Goal: Task Accomplishment & Management: Manage account settings

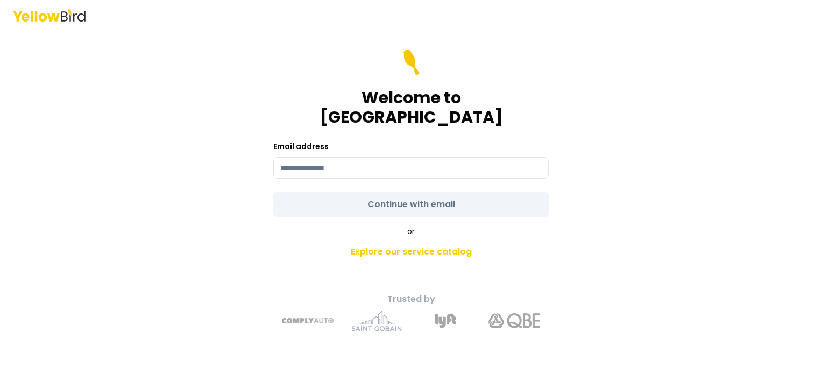
click at [366, 168] on input at bounding box center [411, 168] width 276 height 22
type input "**********"
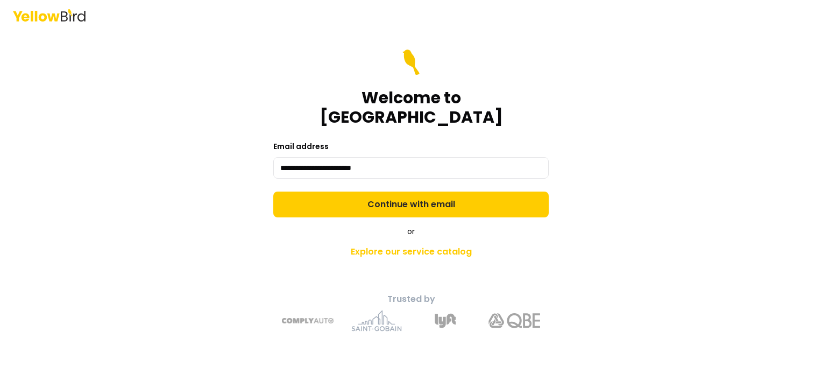
click at [375, 196] on button "Continue with email" at bounding box center [411, 205] width 276 height 26
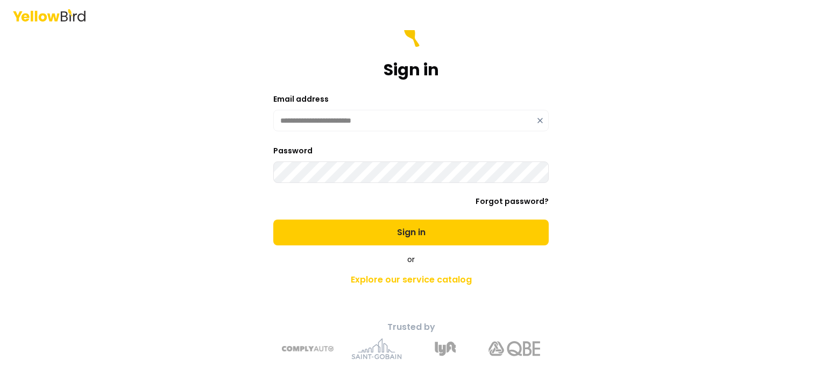
click at [469, 225] on button "Sign in" at bounding box center [411, 233] width 276 height 26
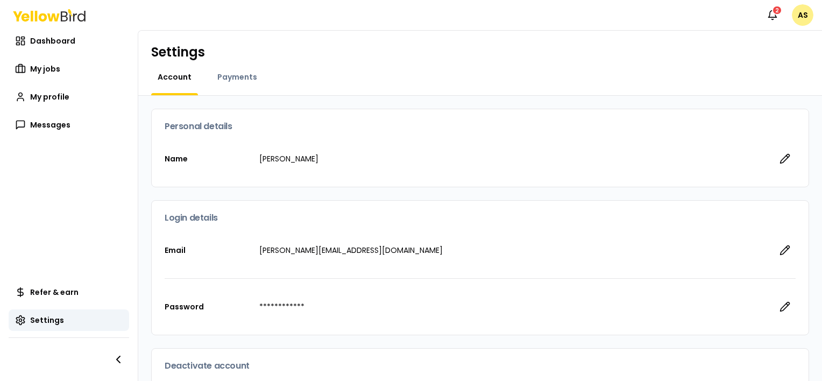
click at [780, 159] on icon "button" at bounding box center [785, 158] width 11 height 11
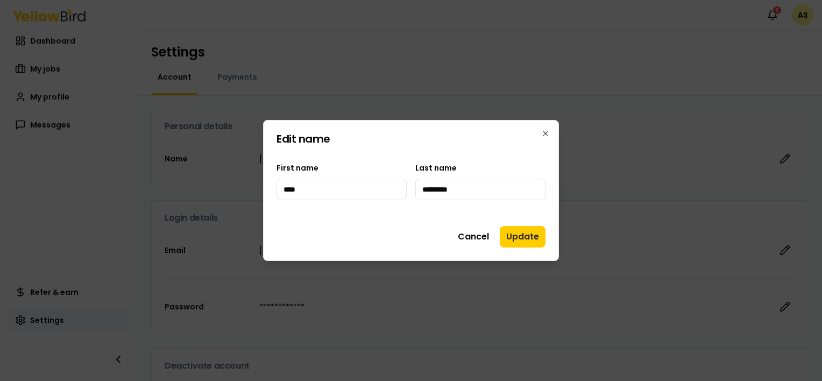
click at [331, 193] on input "****" at bounding box center [342, 190] width 130 height 22
type input "******"
click at [520, 229] on button "Update" at bounding box center [523, 237] width 46 height 22
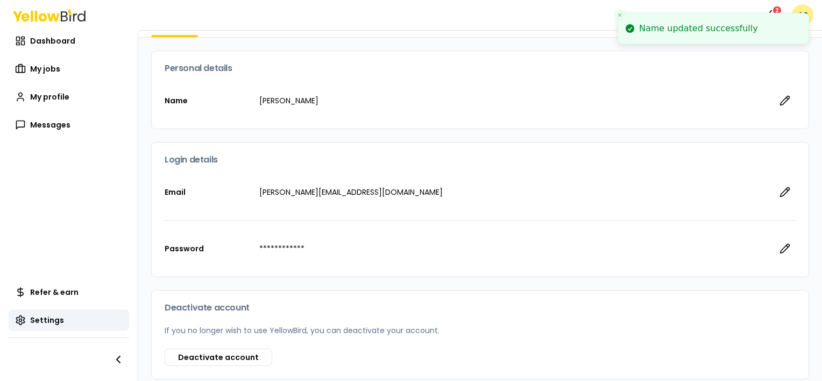
scroll to position [60, 0]
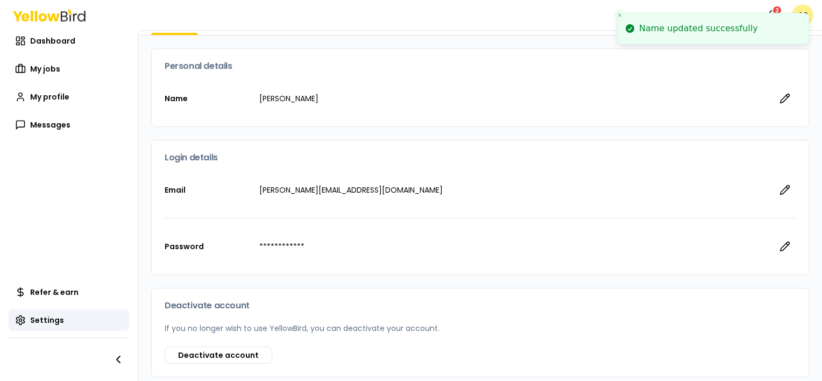
click at [782, 245] on icon "button" at bounding box center [785, 246] width 11 height 11
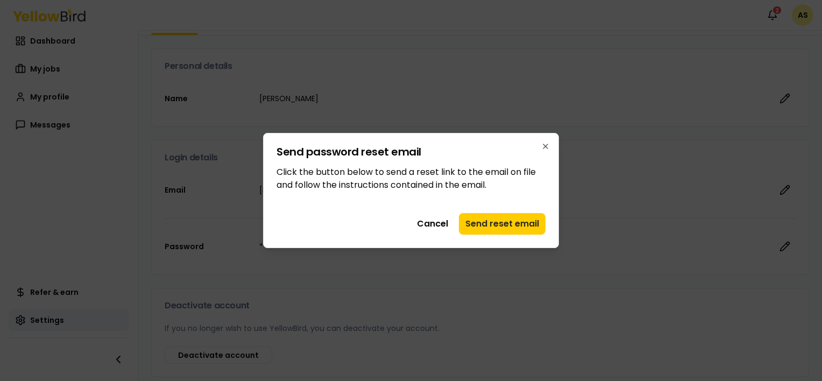
click at [436, 220] on button "Cancel" at bounding box center [433, 224] width 44 height 22
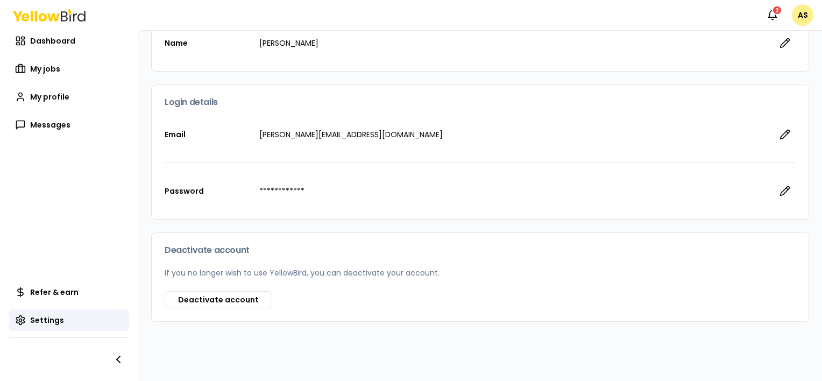
scroll to position [0, 0]
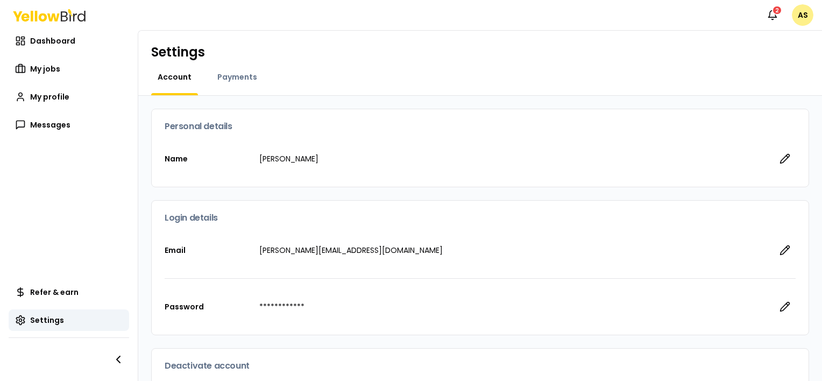
click at [243, 75] on span "Payments" at bounding box center [237, 77] width 40 height 11
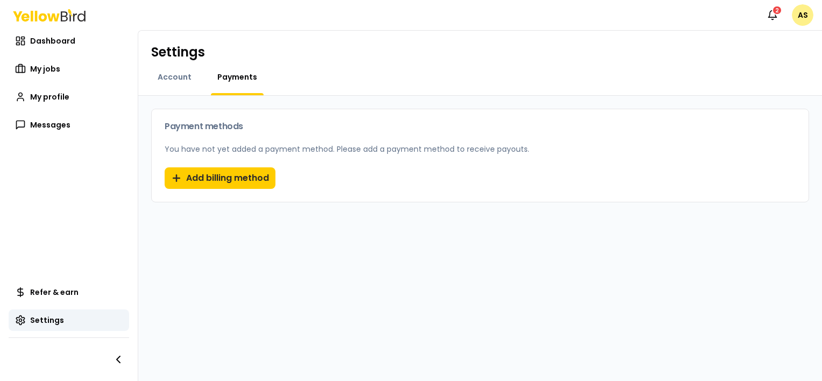
click at [245, 177] on button "Add billing method" at bounding box center [220, 178] width 111 height 22
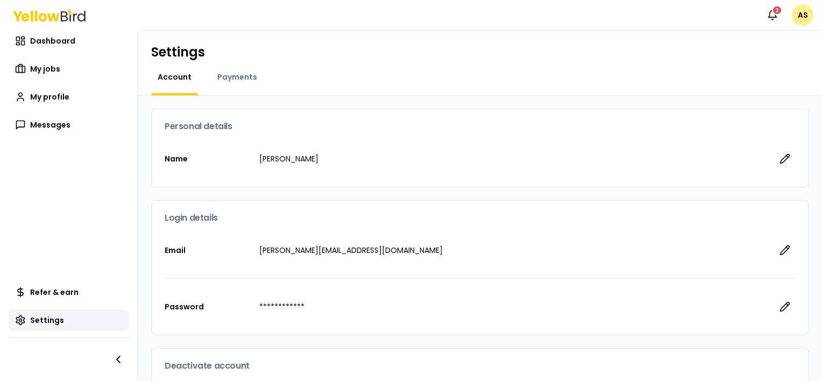
click at [45, 68] on span "My jobs" at bounding box center [45, 69] width 30 height 11
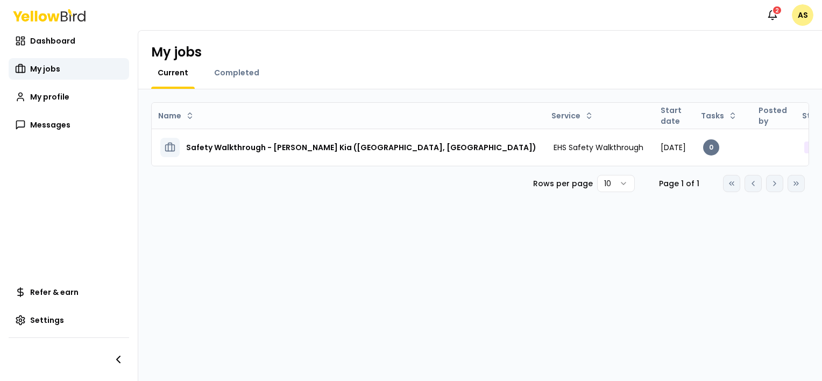
click at [323, 144] on h3 "Safety Walkthrough - [PERSON_NAME] Kia ([GEOGRAPHIC_DATA], [GEOGRAPHIC_DATA])" at bounding box center [361, 147] width 350 height 19
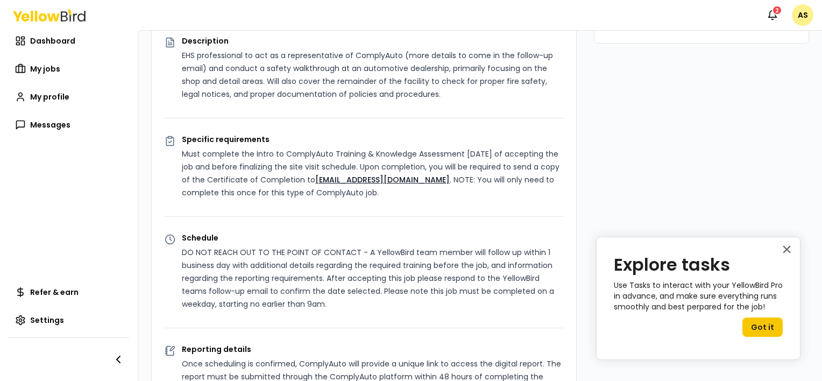
scroll to position [241, 0]
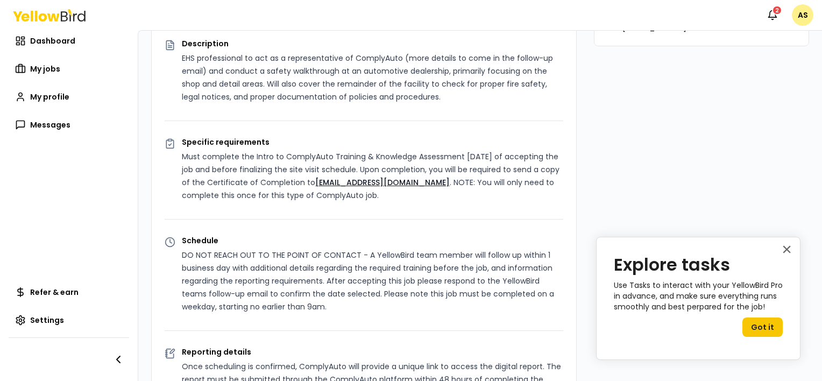
click at [758, 325] on button "Got it" at bounding box center [763, 327] width 40 height 19
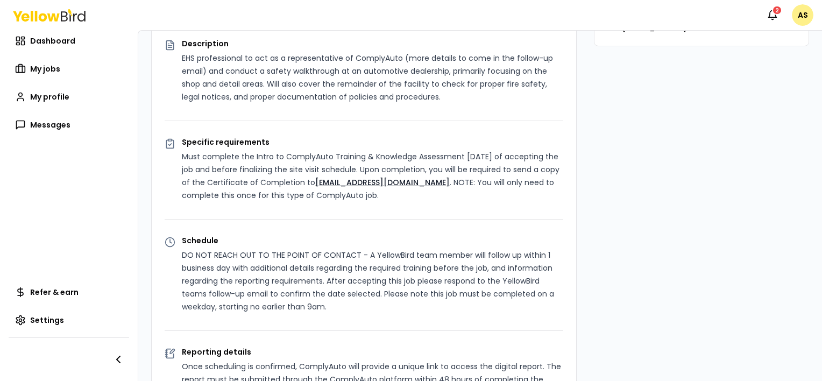
click at [64, 120] on span "Messages" at bounding box center [50, 124] width 40 height 11
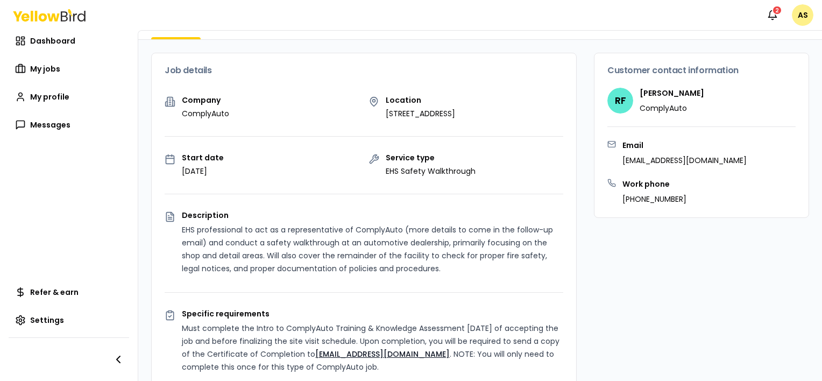
scroll to position [88, 0]
